Goal: Task Accomplishment & Management: Use online tool/utility

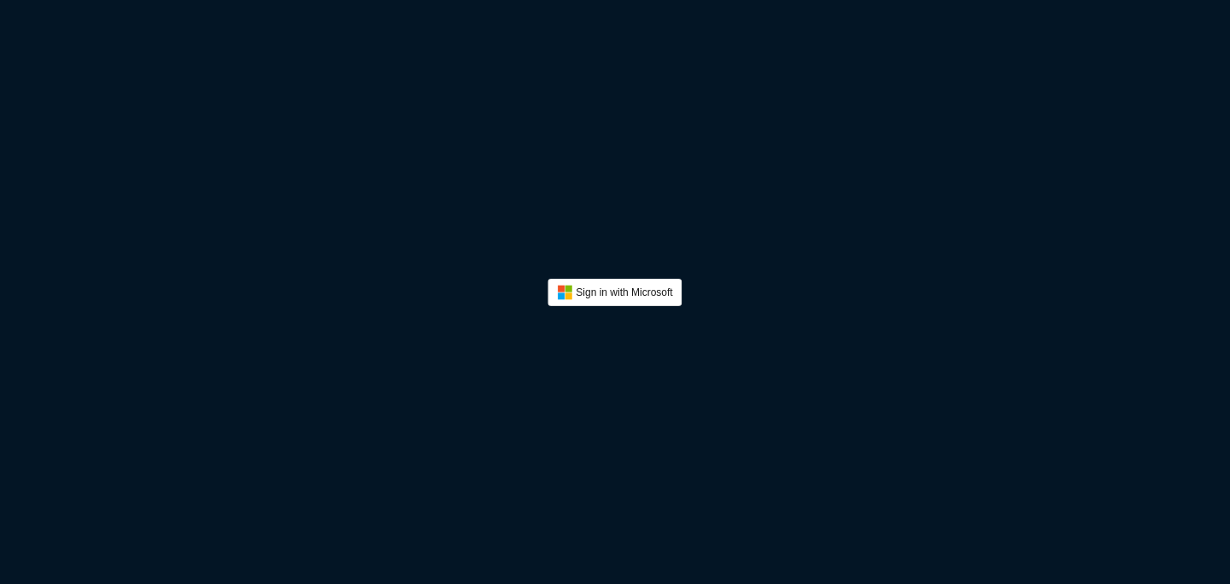
click at [640, 295] on button "Sign In" at bounding box center [615, 292] width 134 height 27
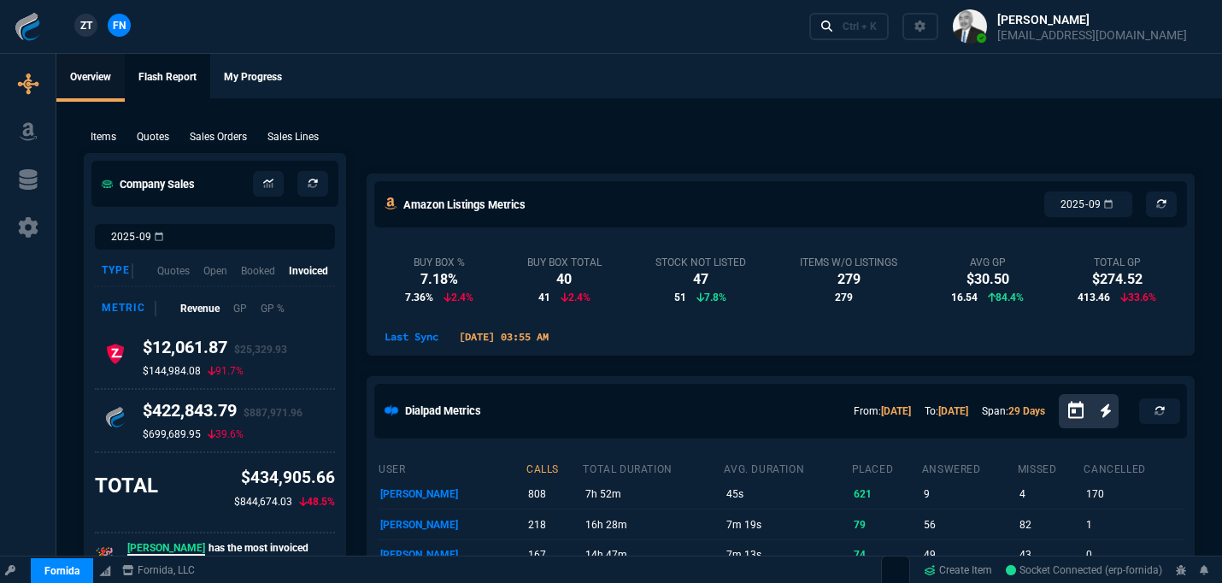
click at [167, 77] on link "Flash Report" at bounding box center [167, 78] width 85 height 48
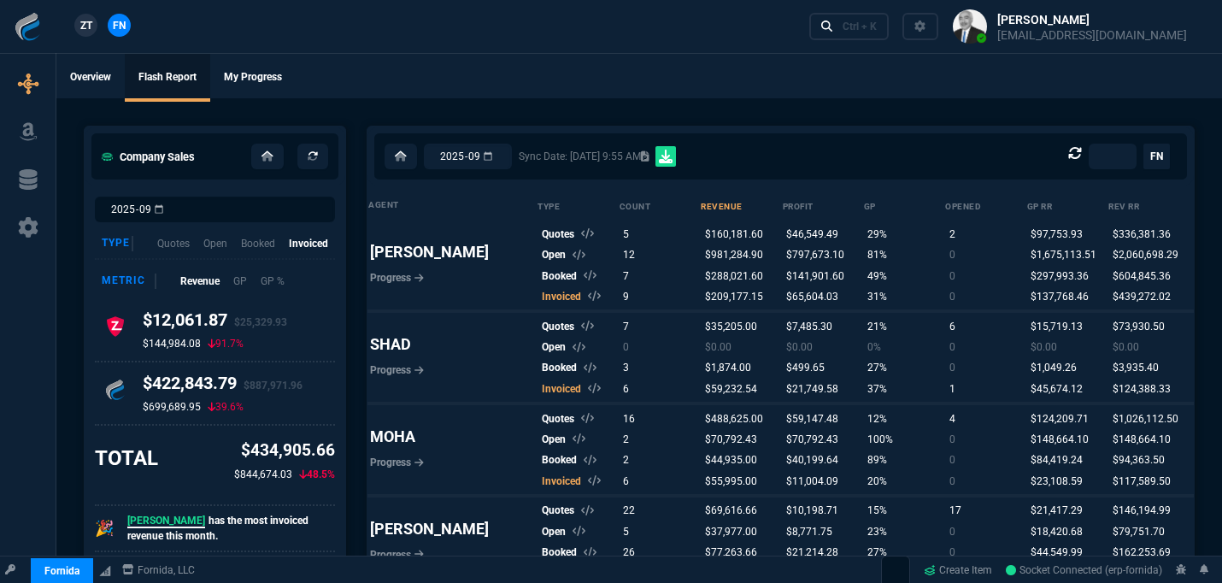
select select "0:"
click at [238, 244] on div "Type Quotes Open Booked Invoiced" at bounding box center [215, 244] width 240 height 31
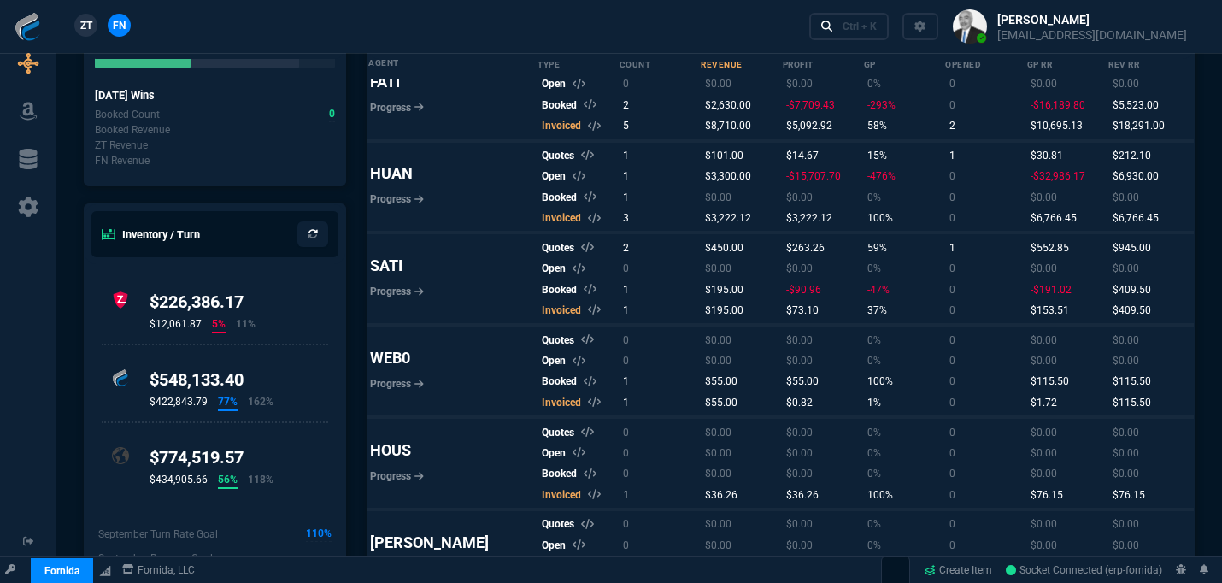
scroll to position [752, 0]
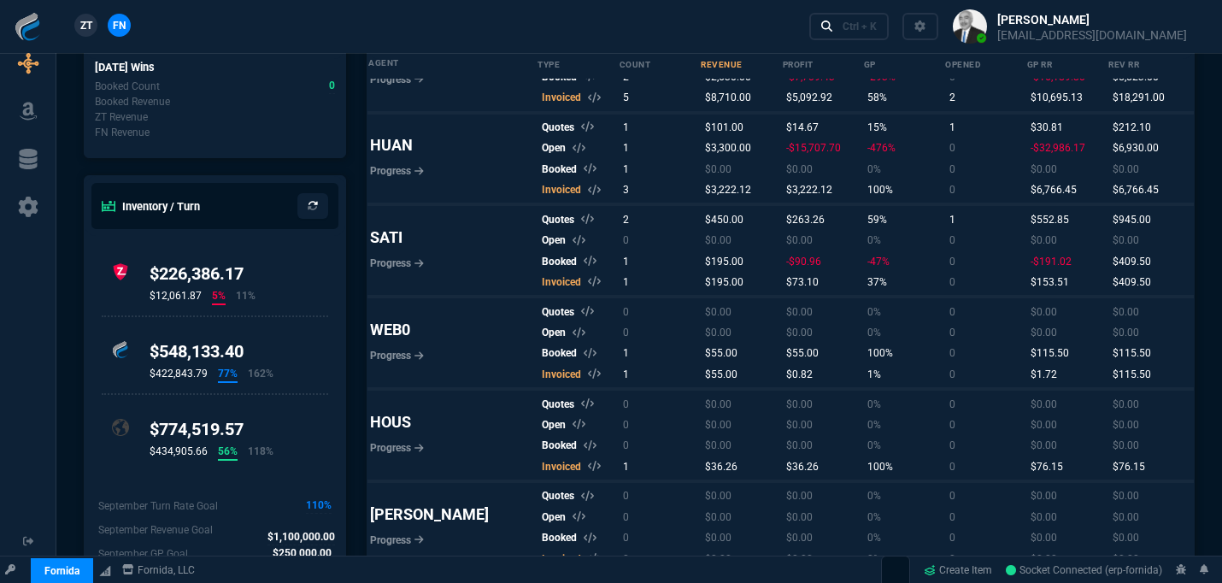
click at [1019, 32] on button at bounding box center [1069, 26] width 263 height 53
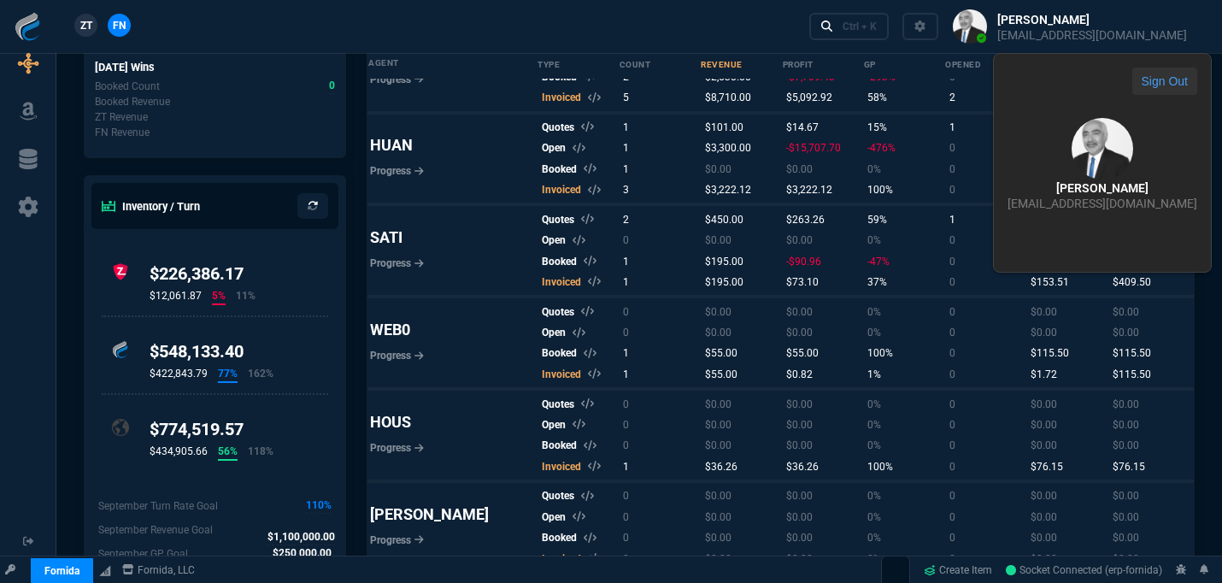
click at [1132, 86] on button "Sign Out" at bounding box center [1164, 81] width 65 height 27
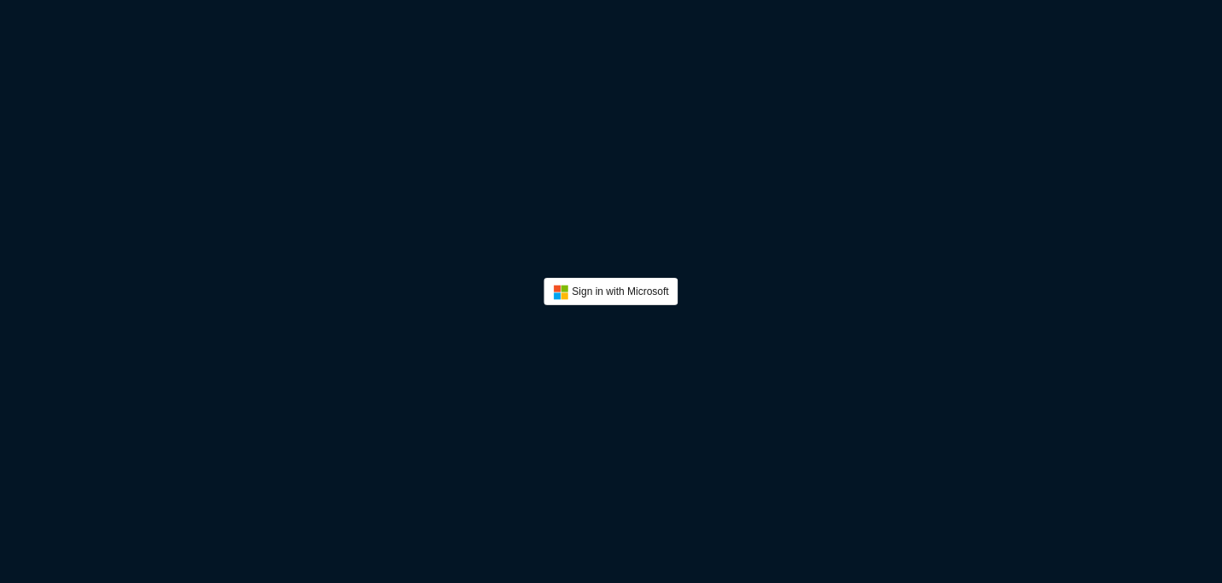
scroll to position [1, 0]
